Goal: Information Seeking & Learning: Learn about a topic

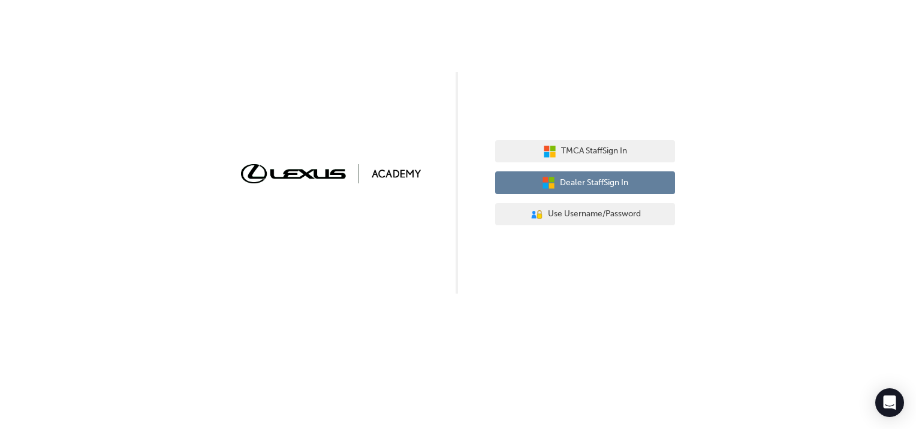
click at [575, 185] on span "Dealer Staff Sign In" at bounding box center [594, 183] width 68 height 14
click at [611, 180] on span "Dealer Staff Sign In" at bounding box center [594, 183] width 68 height 14
click at [619, 186] on span "Dealer Staff Sign In" at bounding box center [594, 183] width 68 height 14
click at [607, 184] on span "Dealer Staff Sign In" at bounding box center [594, 183] width 68 height 14
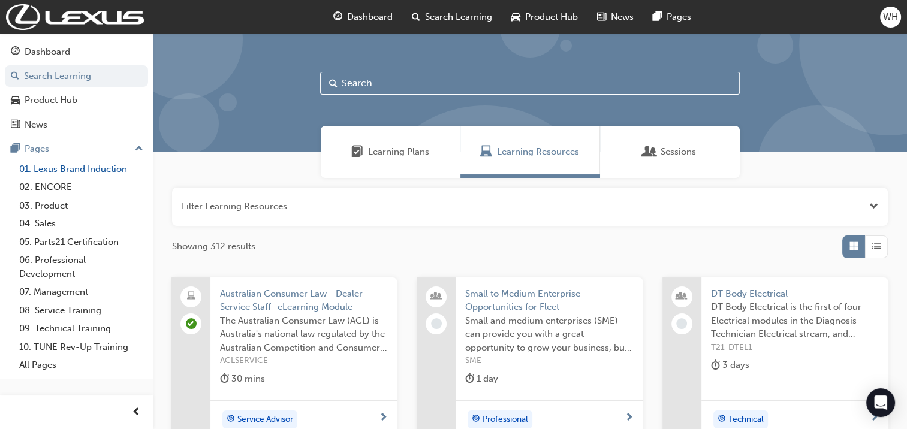
click at [80, 171] on link "01. Lexus Brand Induction" at bounding box center [81, 169] width 134 height 19
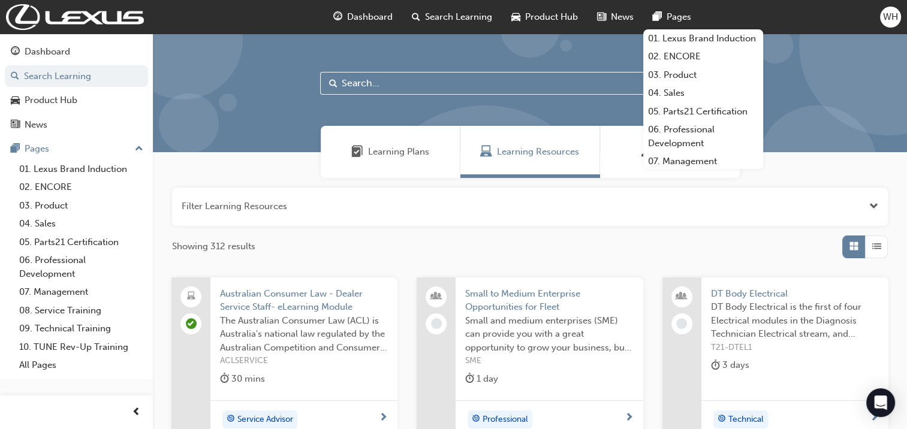
click at [891, 22] on span "WH" at bounding box center [890, 17] width 15 height 14
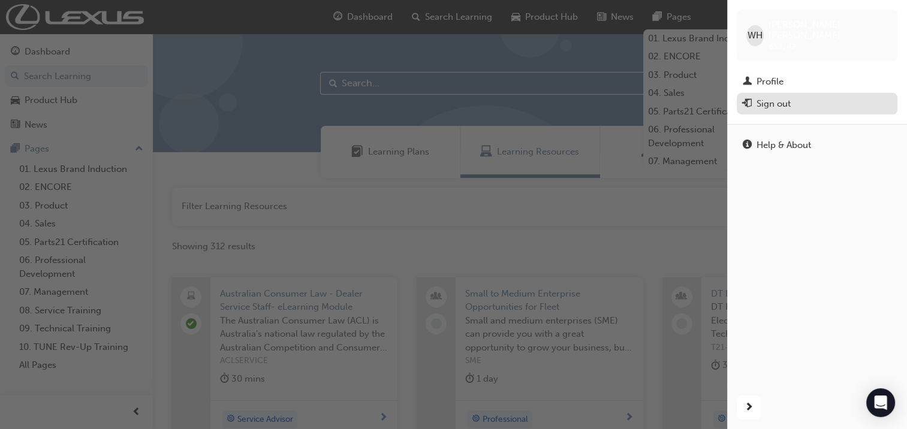
click at [783, 97] on div "Sign out" at bounding box center [773, 104] width 34 height 14
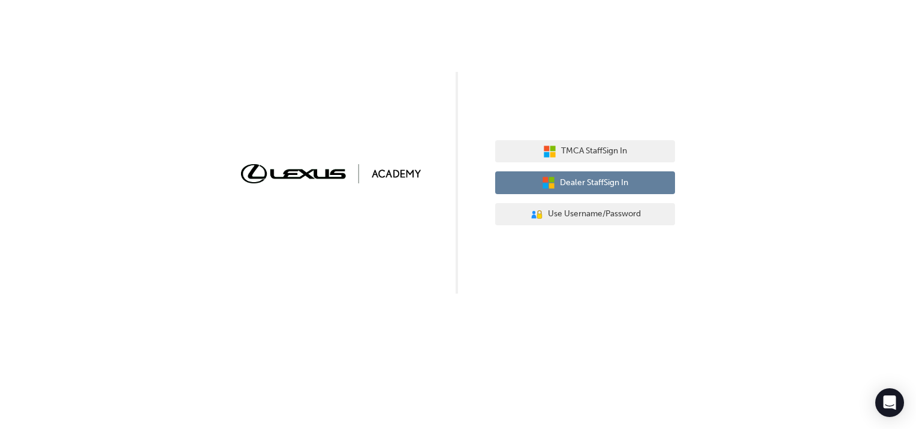
click at [571, 173] on button "Dealer Staff Sign In" at bounding box center [585, 182] width 180 height 23
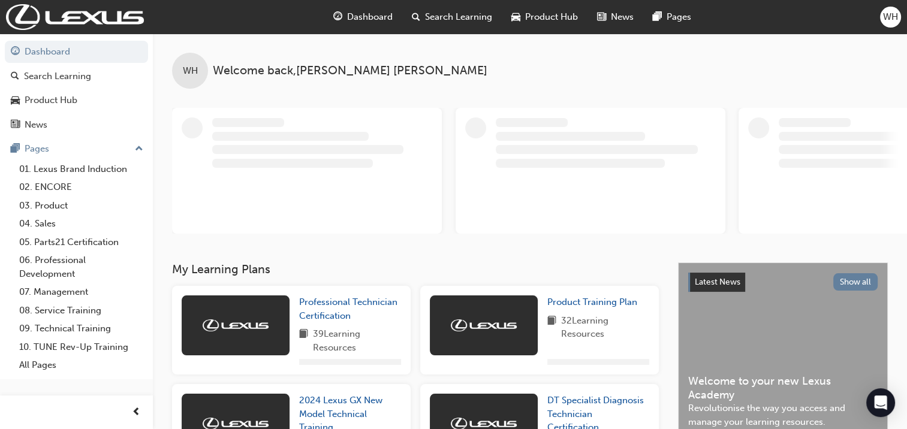
click at [878, 25] on div "Dashboard Search Learning Product Hub News Pages WH" at bounding box center [453, 17] width 907 height 34
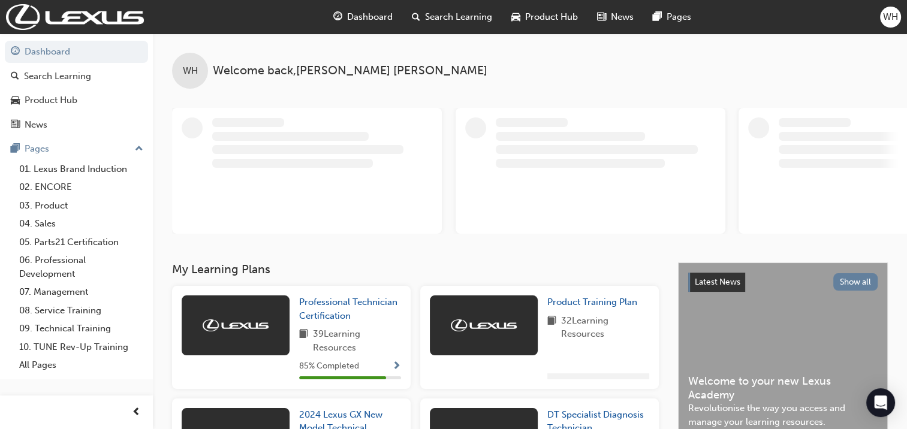
click at [883, 23] on span "WH" at bounding box center [890, 17] width 15 height 14
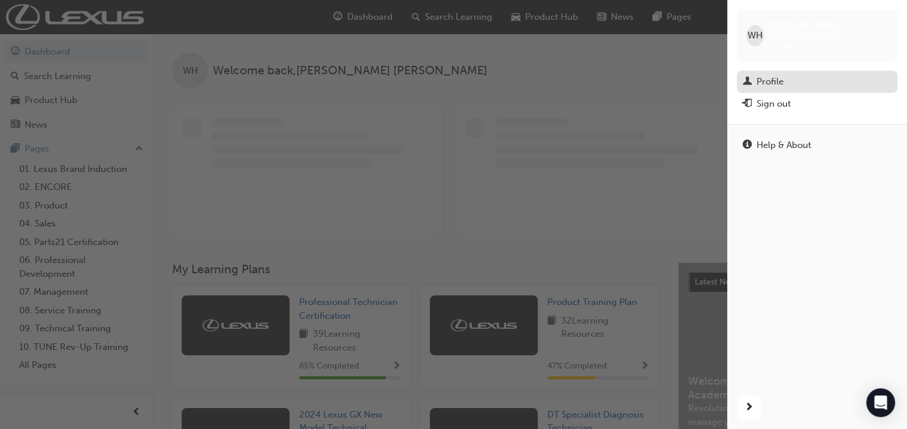
click at [776, 75] on div "Profile" at bounding box center [769, 82] width 27 height 14
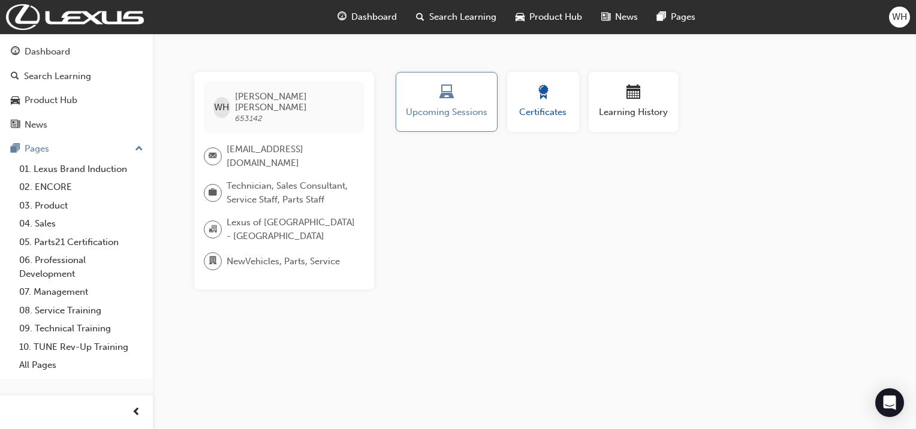
click at [522, 94] on div "button" at bounding box center [543, 94] width 54 height 19
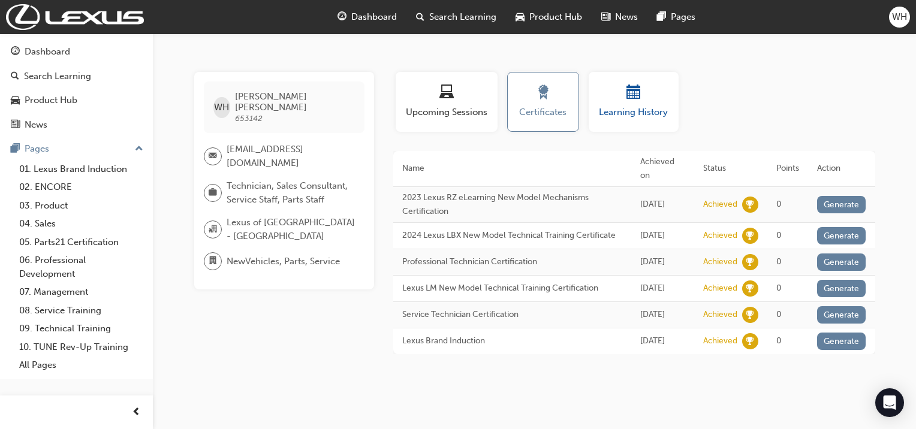
click at [629, 108] on span "Learning History" at bounding box center [634, 113] width 72 height 14
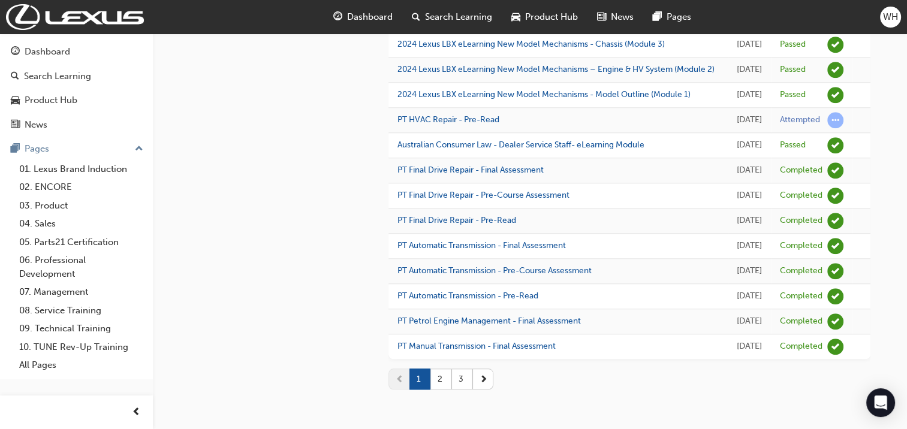
scroll to position [1346, 0]
click at [439, 381] on button "2" at bounding box center [440, 379] width 21 height 21
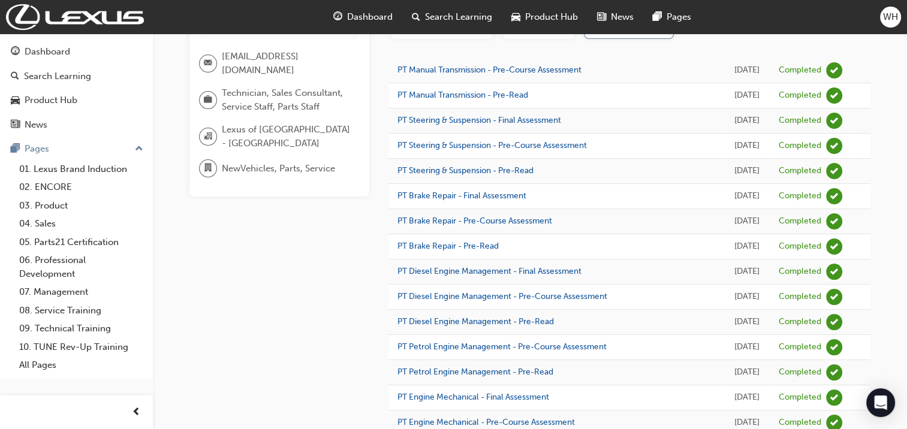
scroll to position [0, 0]
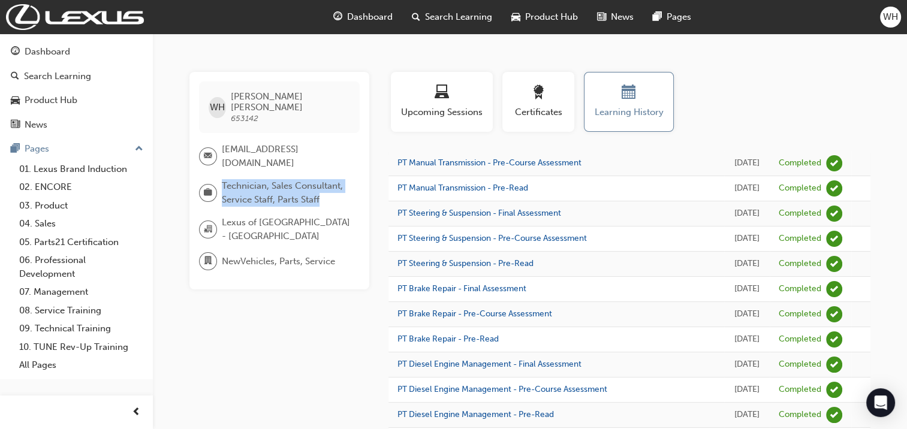
drag, startPoint x: 337, startPoint y: 187, endPoint x: 216, endPoint y: 176, distance: 121.6
click at [216, 179] on div "Technician, Sales Consultant, Service Staff, Parts Staff" at bounding box center [274, 192] width 151 height 27
drag, startPoint x: 216, startPoint y: 176, endPoint x: 304, endPoint y: 168, distance: 88.5
click at [304, 168] on div "WH Wade Hawkins 653142 wadeh@lexusoftasmania.com.au Technician, Sales Consultan…" at bounding box center [279, 181] width 180 height 218
click at [269, 216] on span "Lexus of Tasmania - HOBART" at bounding box center [286, 229] width 128 height 27
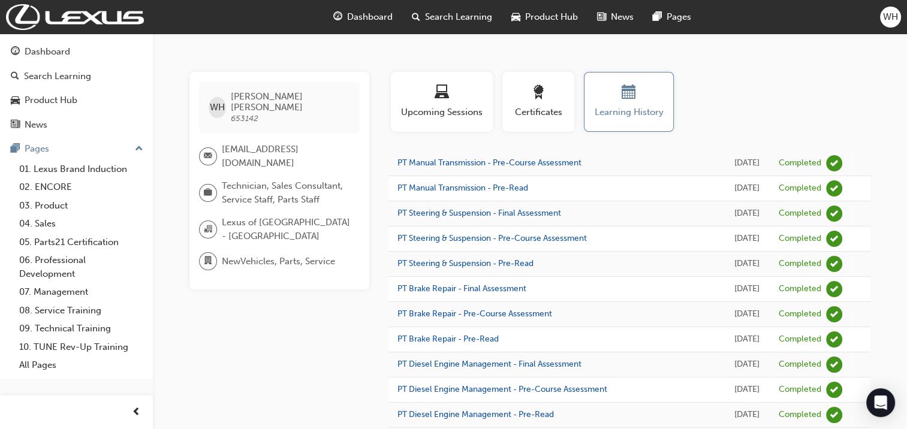
click at [888, 18] on span "WH" at bounding box center [890, 17] width 15 height 14
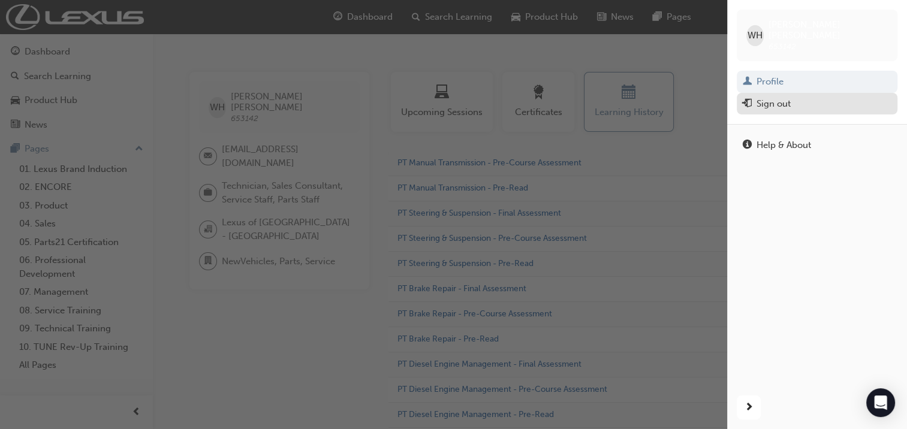
click at [803, 97] on div "Sign out" at bounding box center [817, 104] width 149 height 15
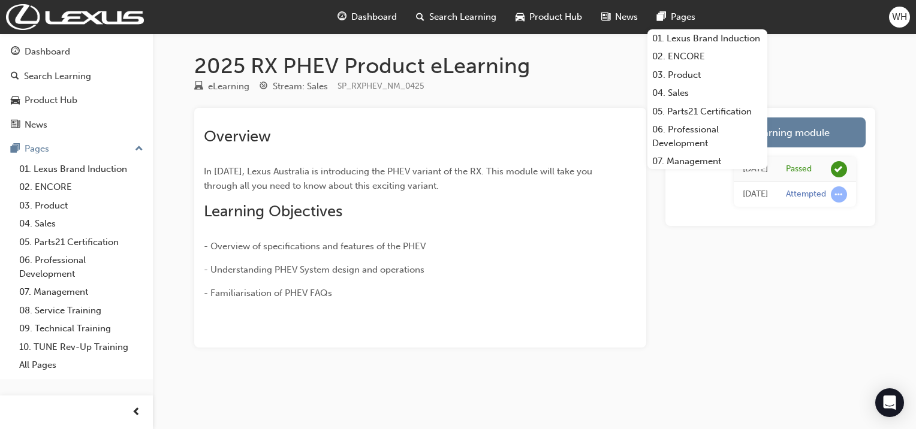
click at [898, 20] on span "WH" at bounding box center [899, 17] width 15 height 14
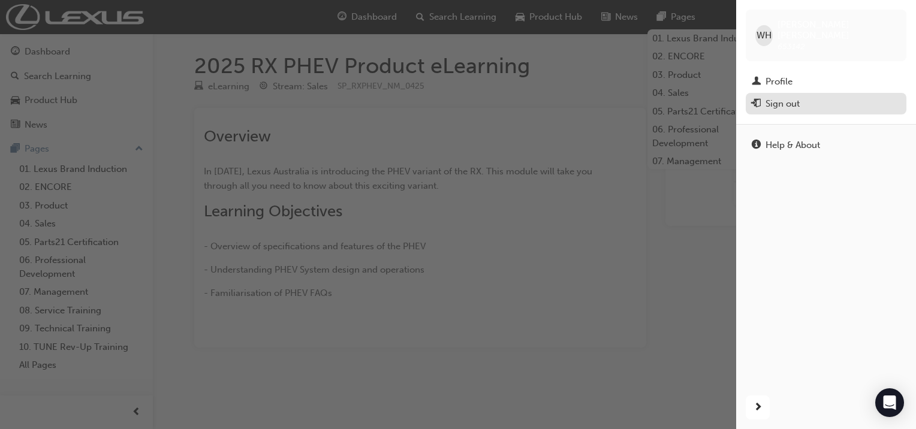
click at [809, 97] on div "Sign out" at bounding box center [826, 104] width 149 height 15
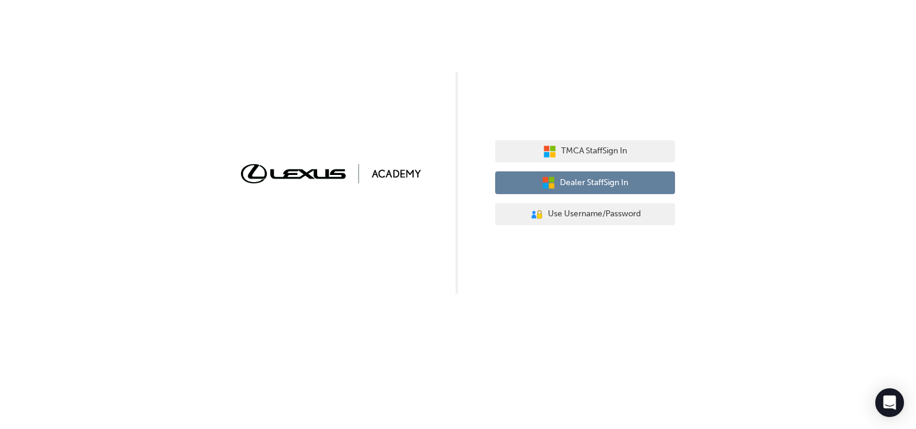
click at [607, 189] on button "Dealer Staff Sign In" at bounding box center [585, 182] width 180 height 23
